Goal: Task Accomplishment & Management: Manage account settings

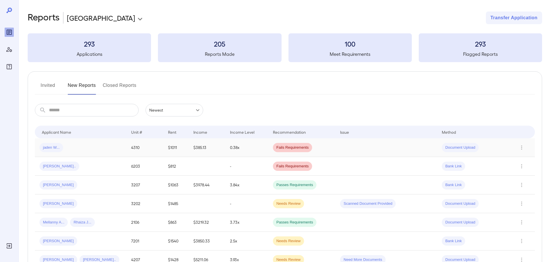
click at [66, 152] on div "jaden W..." at bounding box center [80, 147] width 82 height 9
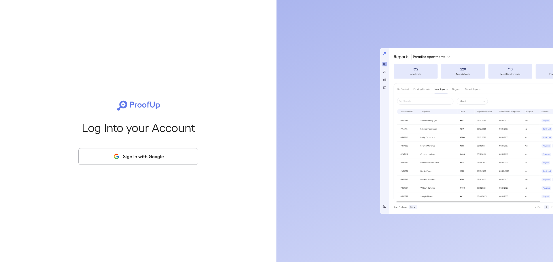
click at [167, 151] on button "Sign in with Google" at bounding box center [138, 156] width 120 height 17
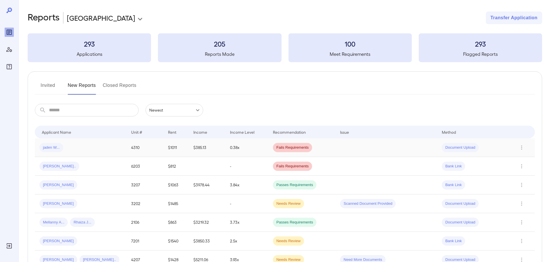
click at [88, 140] on td "jaden W..." at bounding box center [81, 148] width 92 height 19
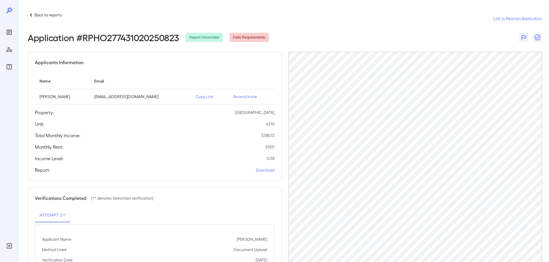
click at [200, 97] on p "Copy Link" at bounding box center [210, 97] width 28 height 6
click at [249, 99] on p "Resend Invite" at bounding box center [251, 97] width 37 height 6
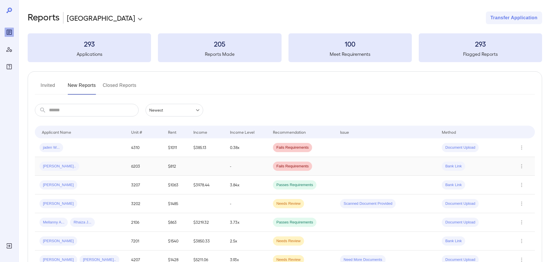
click at [85, 173] on td "[PERSON_NAME].." at bounding box center [81, 166] width 92 height 19
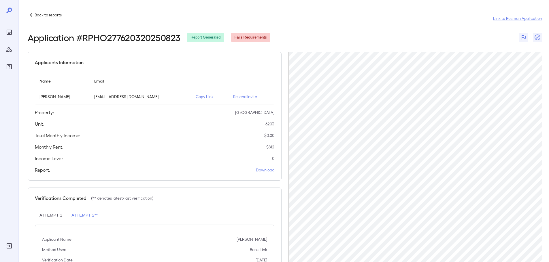
click at [239, 97] on p "Resend Invite" at bounding box center [251, 97] width 37 height 6
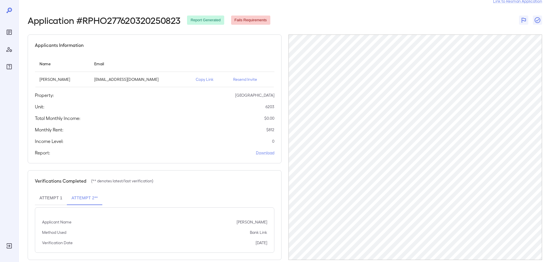
scroll to position [27, 0]
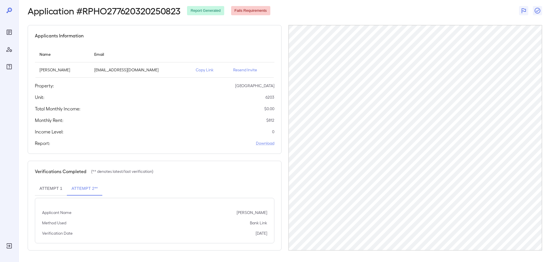
click at [246, 70] on p "Resend Invite" at bounding box center [251, 70] width 37 height 6
click at [44, 189] on button "Attempt 1" at bounding box center [51, 189] width 32 height 14
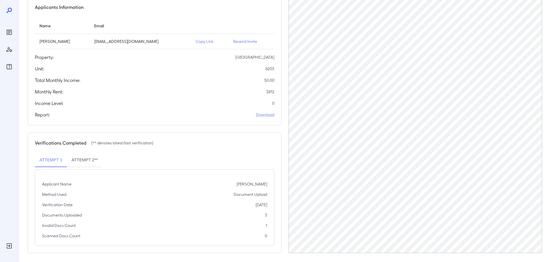
scroll to position [58, 0]
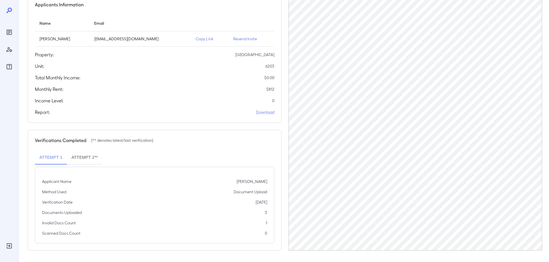
click at [75, 158] on button "Attempt 2**" at bounding box center [84, 158] width 35 height 14
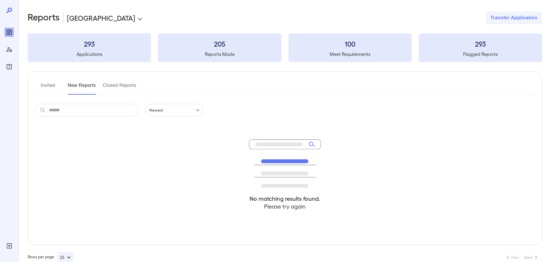
click at [54, 84] on button "Invited" at bounding box center [48, 88] width 26 height 14
click at [79, 89] on button "New Reports" at bounding box center [82, 88] width 28 height 14
click at [53, 85] on button "Invited" at bounding box center [48, 88] width 26 height 14
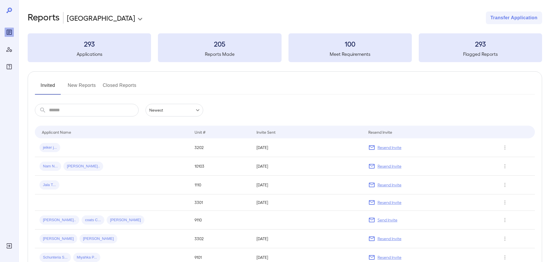
click at [83, 87] on button "New Reports" at bounding box center [82, 88] width 28 height 14
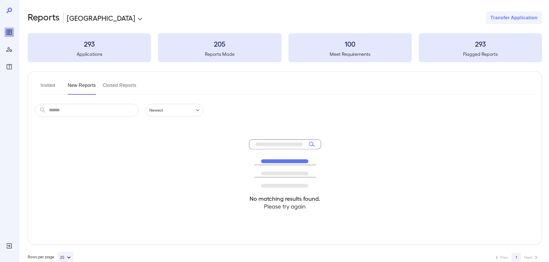
click at [85, 81] on button "New Reports" at bounding box center [82, 88] width 28 height 14
click at [77, 89] on button "New Reports" at bounding box center [82, 88] width 28 height 14
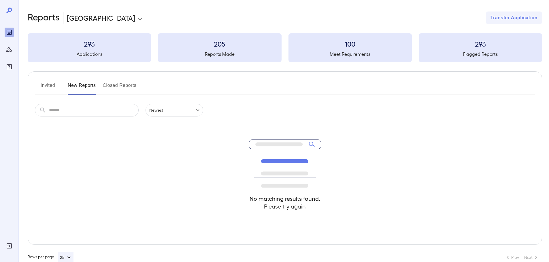
click at [77, 89] on button "New Reports" at bounding box center [82, 88] width 28 height 14
click at [81, 88] on button "New Reports" at bounding box center [82, 88] width 28 height 14
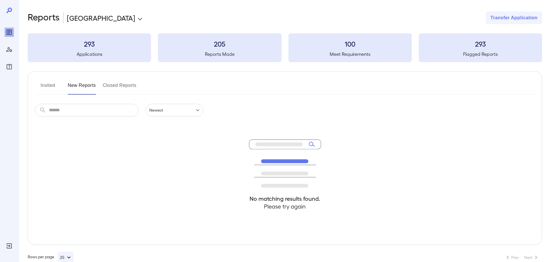
click at [81, 88] on button "New Reports" at bounding box center [82, 88] width 28 height 14
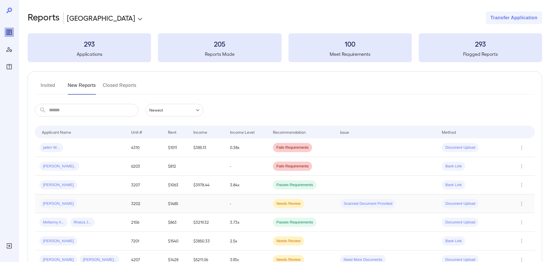
click at [62, 207] on div "[PERSON_NAME]" at bounding box center [80, 203] width 82 height 9
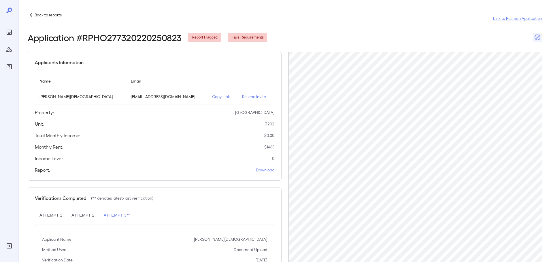
click at [242, 95] on p "Resend Invite" at bounding box center [255, 97] width 27 height 6
